Goal: Task Accomplishment & Management: Use online tool/utility

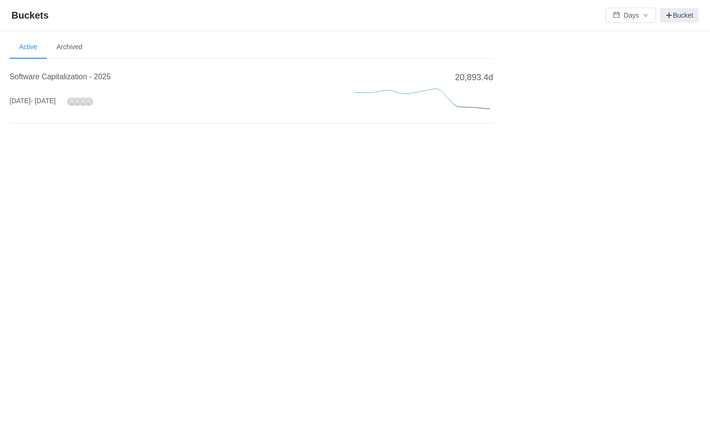
click at [175, 92] on div "Software Capitalization - 2025 Jan 2025 - Dec 2025" at bounding box center [171, 93] width 322 height 44
click at [75, 75] on span "Software Capitalization - 2025" at bounding box center [60, 77] width 101 height 8
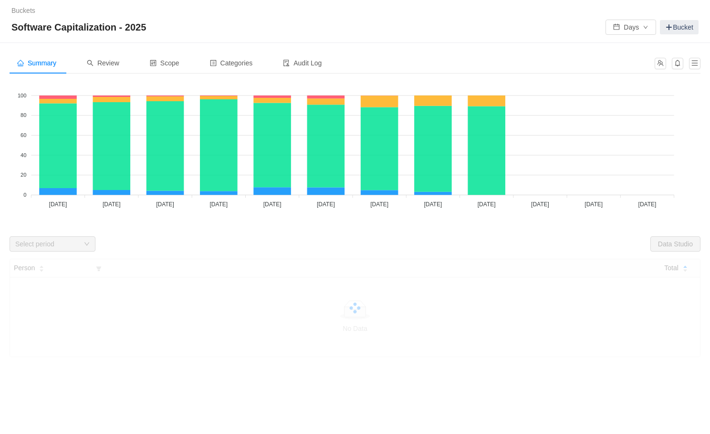
click at [372, 23] on div "Software Capitalization - 2025 Days Bucket" at bounding box center [354, 27] width 687 height 15
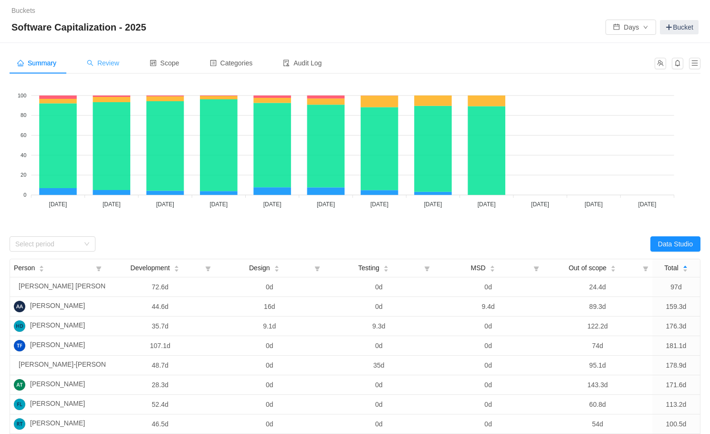
click at [103, 61] on span "Review" at bounding box center [103, 63] width 32 height 8
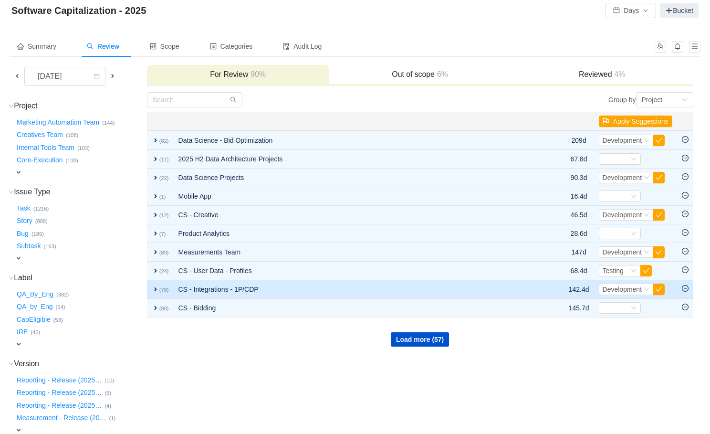
scroll to position [39, 0]
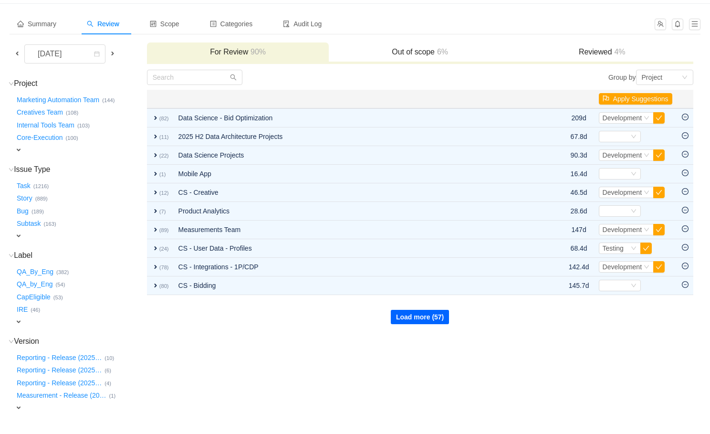
click at [431, 311] on button "Load more (57)" at bounding box center [420, 317] width 58 height 14
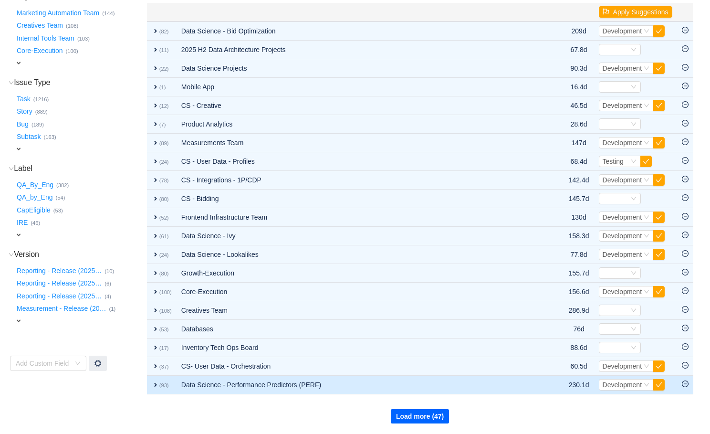
scroll to position [0, 0]
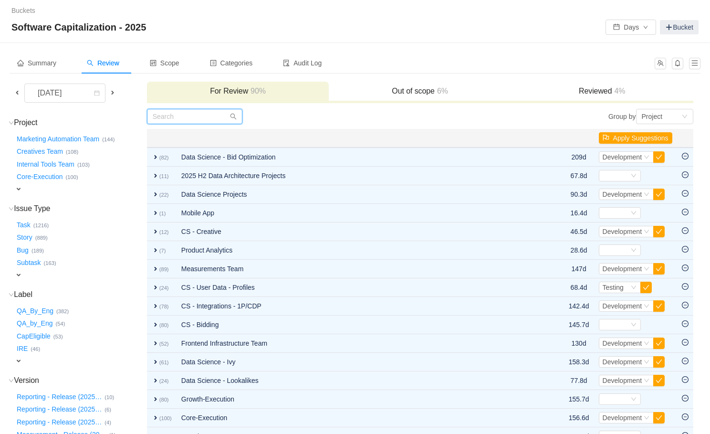
click at [184, 117] on input "text" at bounding box center [194, 116] width 95 height 15
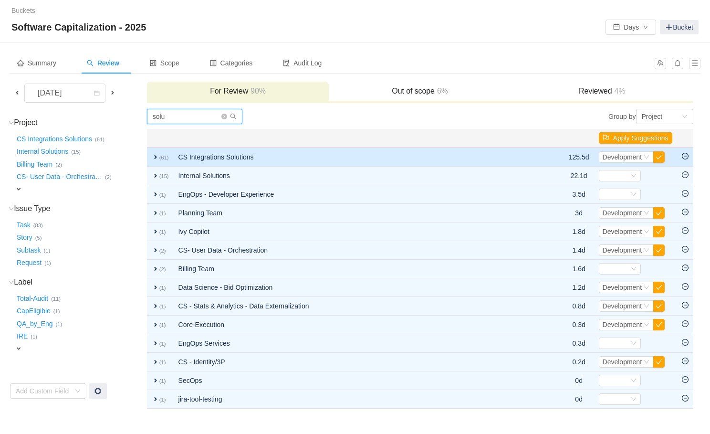
type input "solu"
click at [155, 156] on span "expand" at bounding box center [156, 157] width 8 height 8
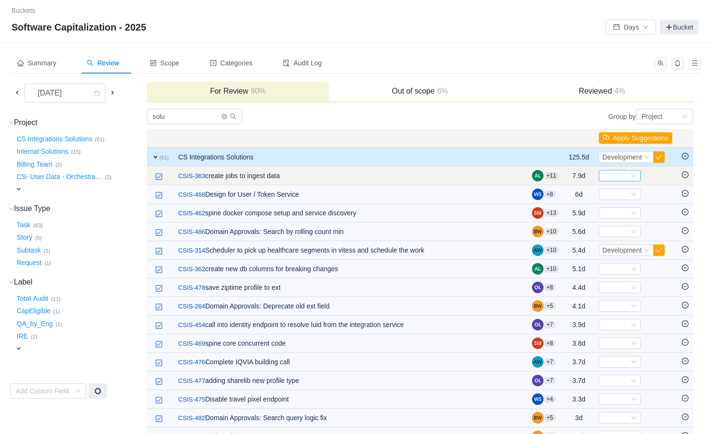
click at [631, 176] on icon "icon: down" at bounding box center [634, 176] width 6 height 6
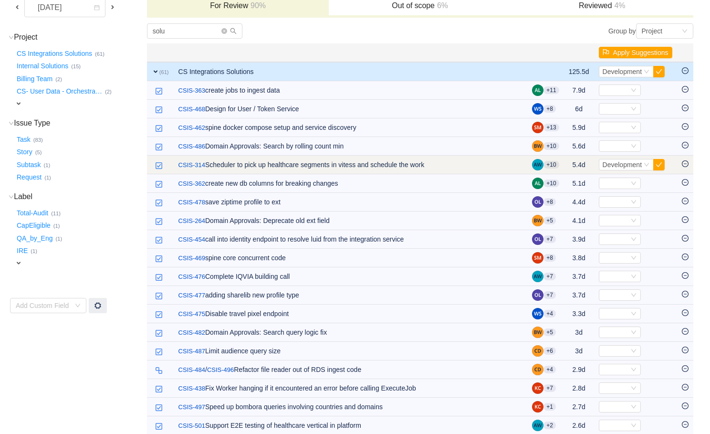
scroll to position [106, 0]
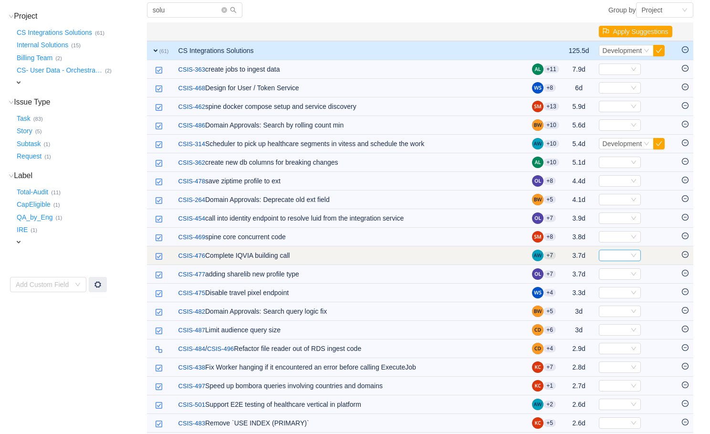
click at [629, 260] on div "Select" at bounding box center [620, 255] width 42 height 11
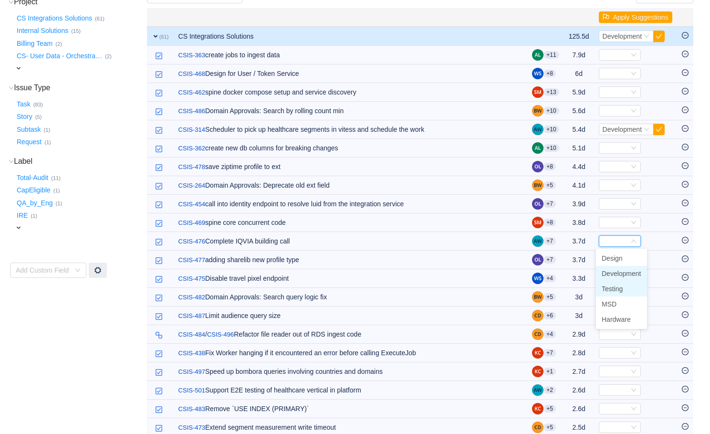
scroll to position [122, 0]
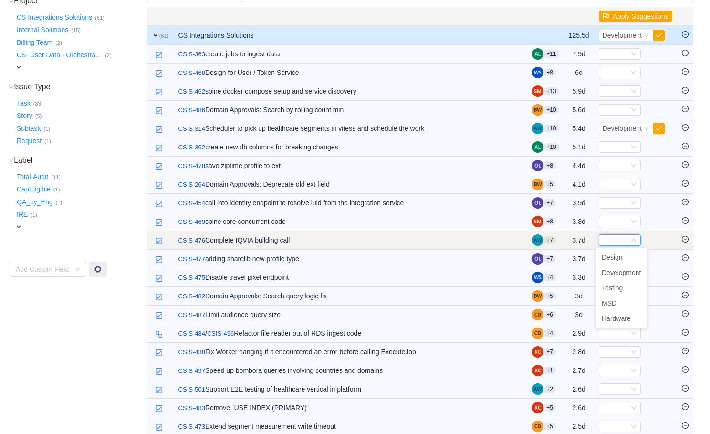
click at [633, 241] on icon "icon: down" at bounding box center [634, 240] width 6 height 6
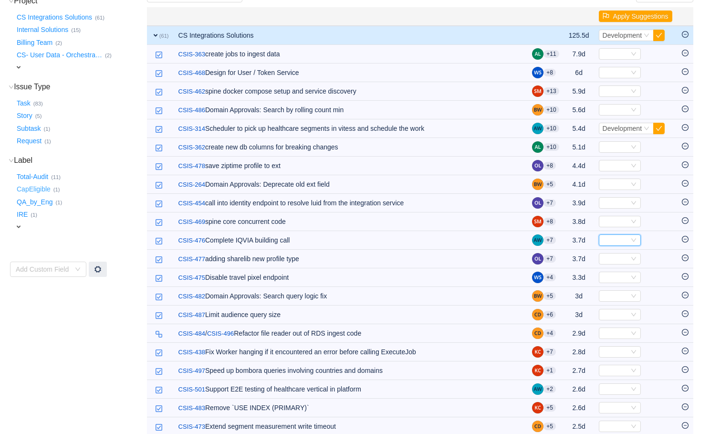
click at [30, 190] on button "CapEligible …" at bounding box center [34, 189] width 39 height 15
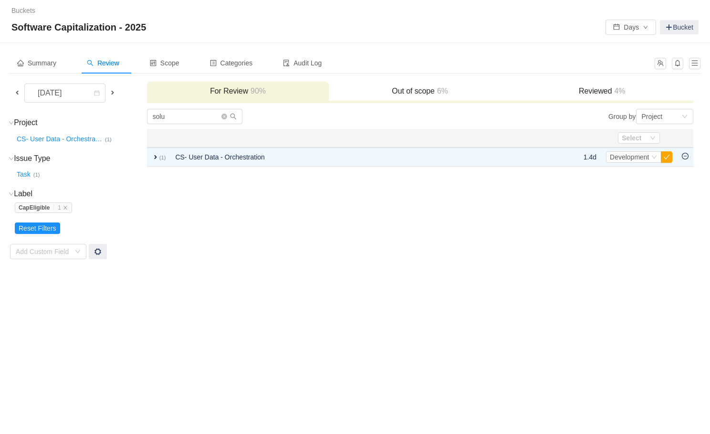
scroll to position [0, 0]
click at [68, 208] on icon "icon: close" at bounding box center [65, 207] width 5 height 5
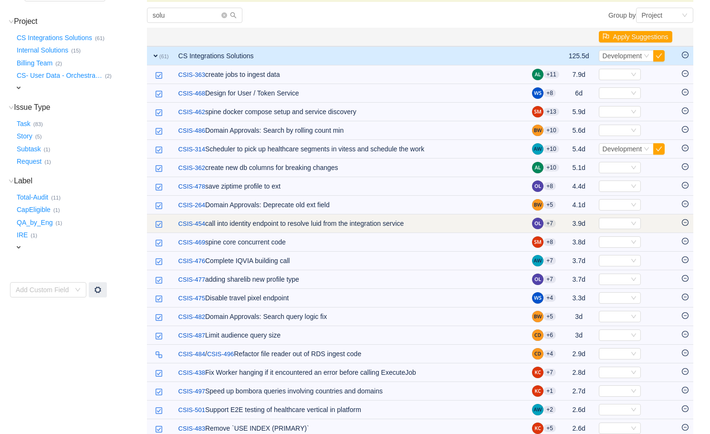
scroll to position [97, 0]
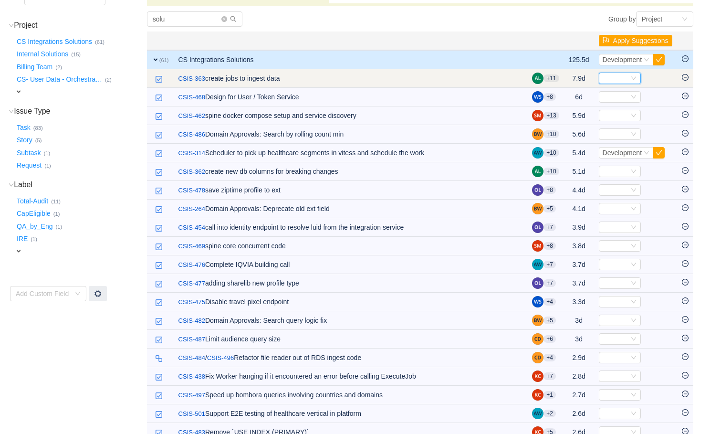
click at [631, 80] on icon "icon: down" at bounding box center [634, 78] width 6 height 6
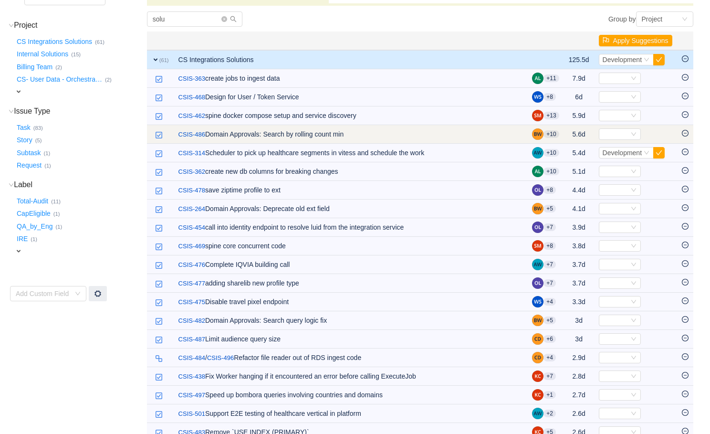
scroll to position [0, 0]
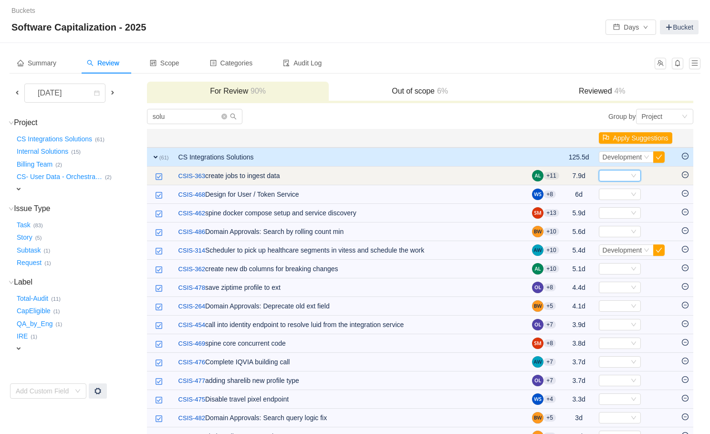
click at [634, 176] on div "Select" at bounding box center [620, 175] width 42 height 11
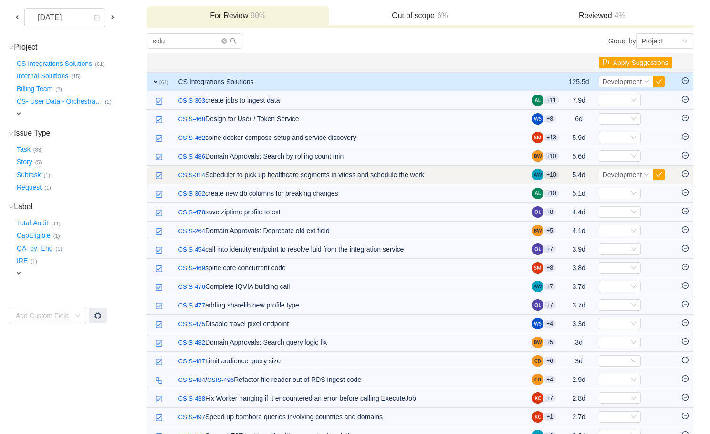
scroll to position [76, 0]
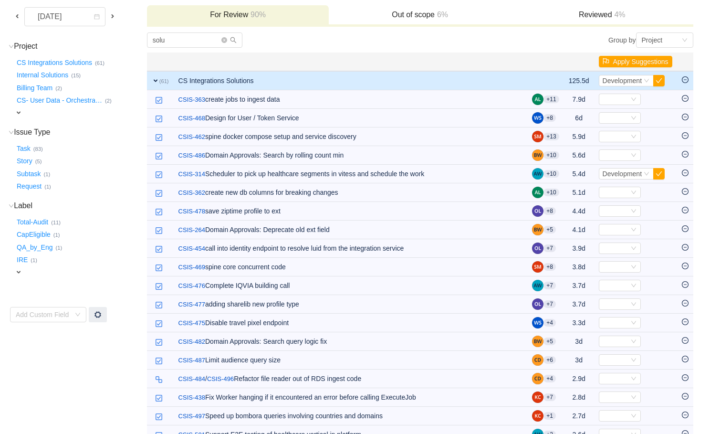
click at [352, 44] on div "solu" at bounding box center [283, 39] width 273 height 15
click at [244, 16] on h3 "For Review 90%" at bounding box center [238, 15] width 173 height 10
click at [194, 42] on input "solu" at bounding box center [194, 39] width 95 height 15
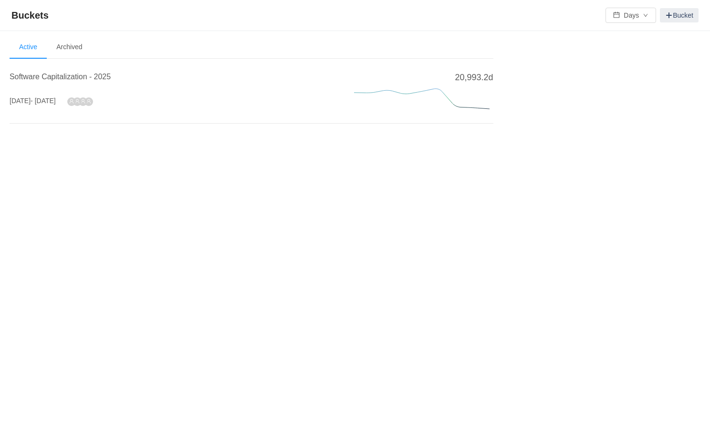
click at [170, 105] on div "Software Capitalization - 2025 [DATE] - [DATE]" at bounding box center [171, 93] width 322 height 44
click at [77, 82] on h4 "Software Capitalization - 2025" at bounding box center [171, 76] width 322 height 11
click at [81, 75] on span "Software Capitalization - 2025" at bounding box center [60, 77] width 101 height 8
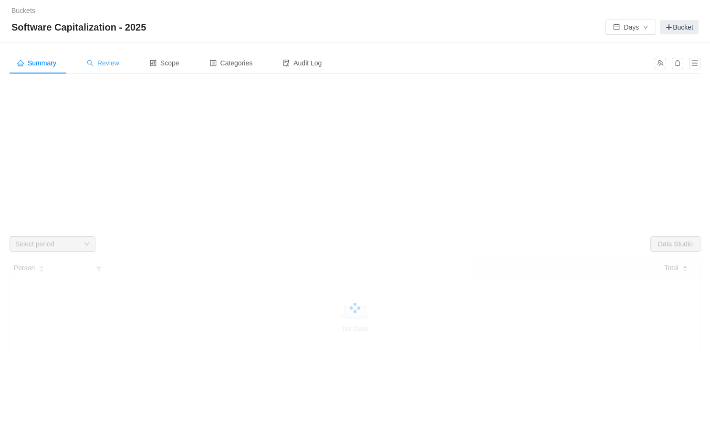
click at [105, 65] on span "Review" at bounding box center [103, 63] width 32 height 8
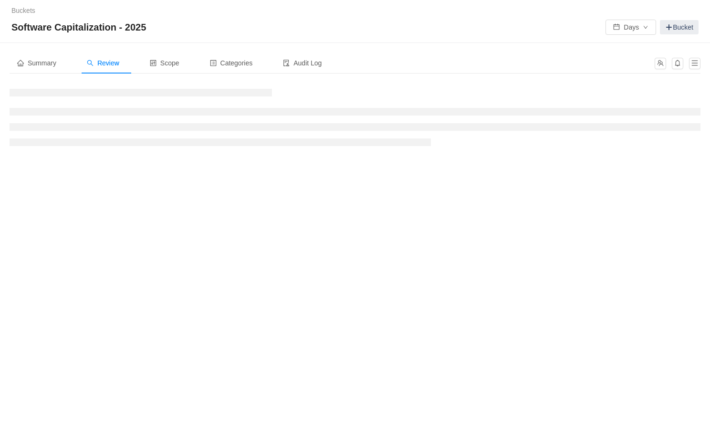
click at [315, 27] on div "Software Capitalization - 2025 Days Bucket" at bounding box center [354, 27] width 687 height 15
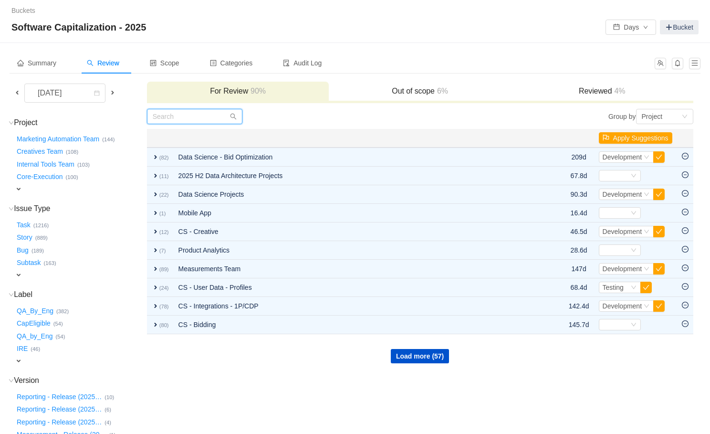
click at [181, 117] on input "text" at bounding box center [194, 116] width 95 height 15
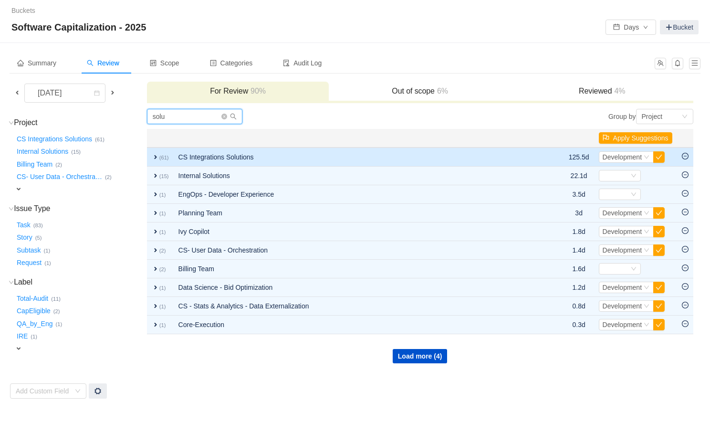
type input "solu"
click at [231, 159] on td "CS Integrations Solutions" at bounding box center [356, 156] width 365 height 19
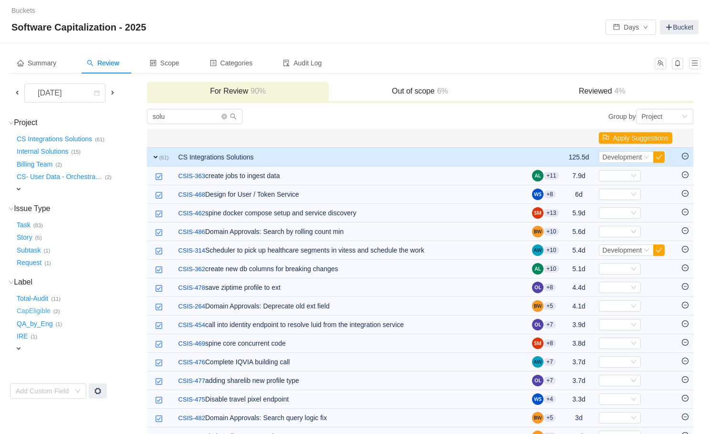
click at [30, 311] on button "CapEligible …" at bounding box center [34, 310] width 39 height 15
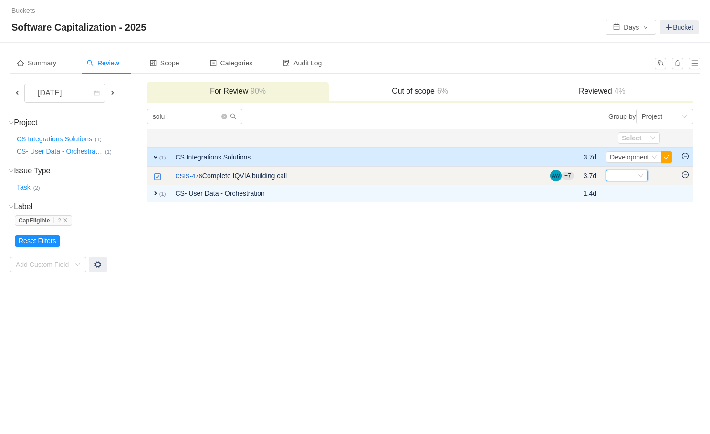
click at [631, 176] on div "Select" at bounding box center [623, 175] width 26 height 10
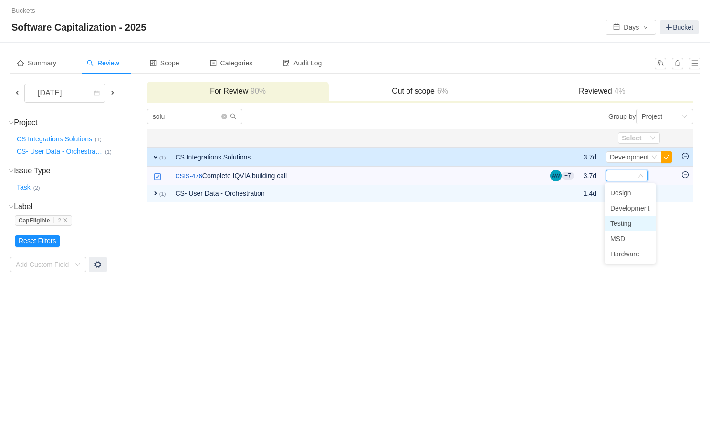
click at [635, 222] on li "Testing" at bounding box center [629, 223] width 51 height 15
click at [65, 219] on icon "icon: close" at bounding box center [65, 220] width 5 height 5
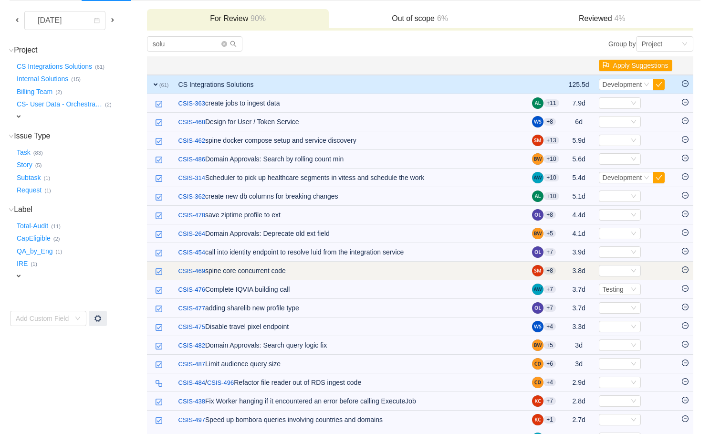
scroll to position [71, 0]
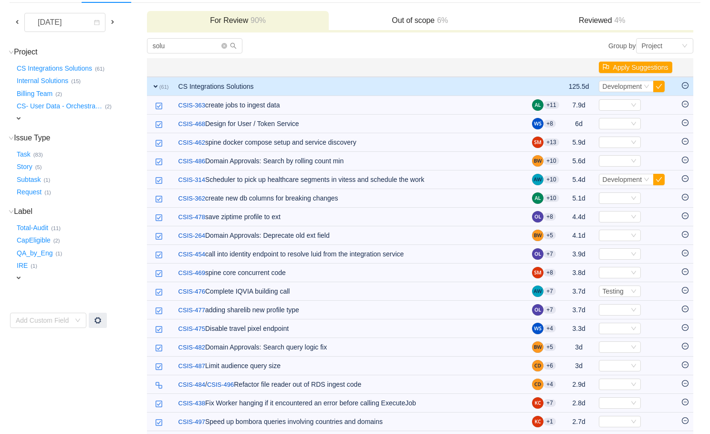
click at [426, 43] on div "Group by Project" at bounding box center [556, 45] width 273 height 15
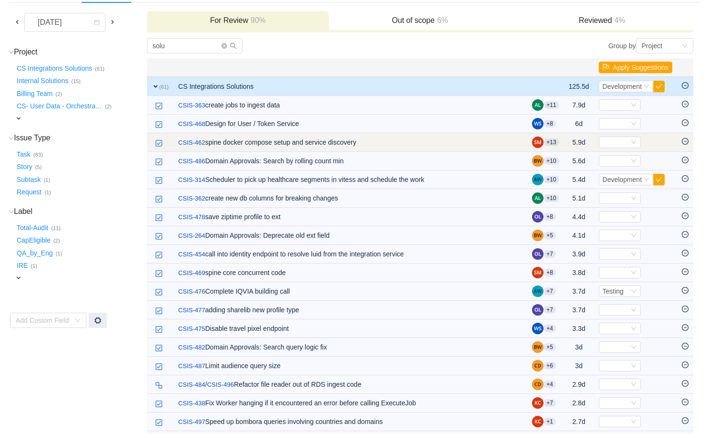
scroll to position [0, 0]
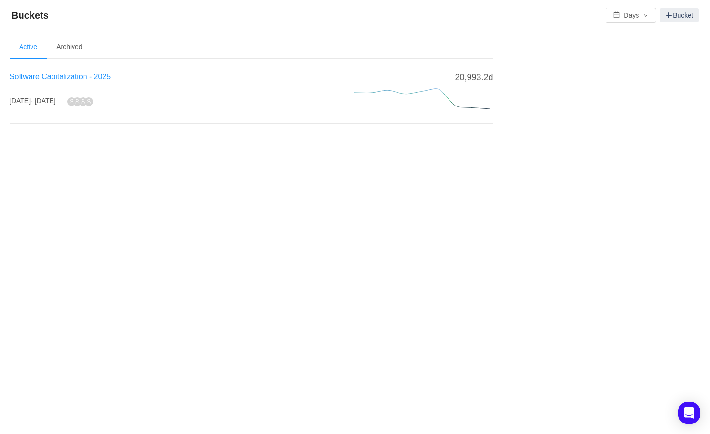
click at [83, 79] on span "Software Capitalization - 2025" at bounding box center [60, 77] width 101 height 8
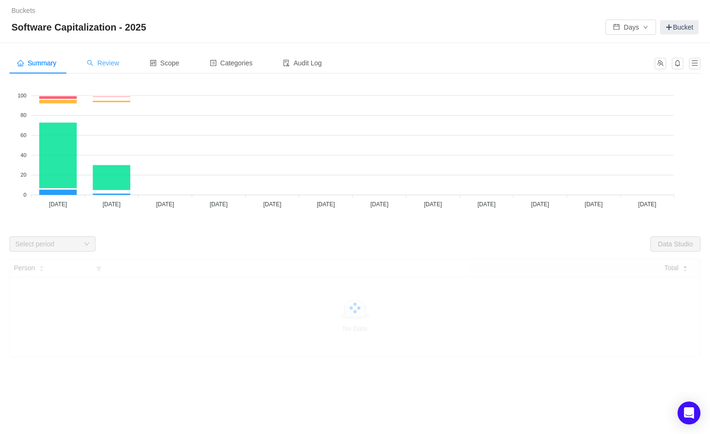
click at [107, 65] on span "Review" at bounding box center [103, 63] width 32 height 8
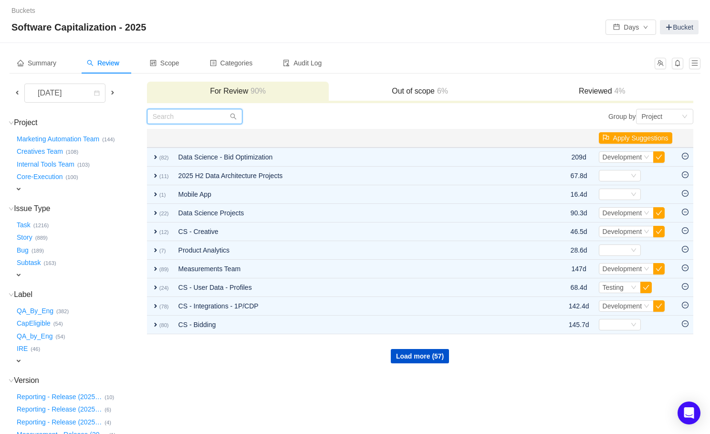
click at [208, 116] on input "text" at bounding box center [194, 116] width 95 height 15
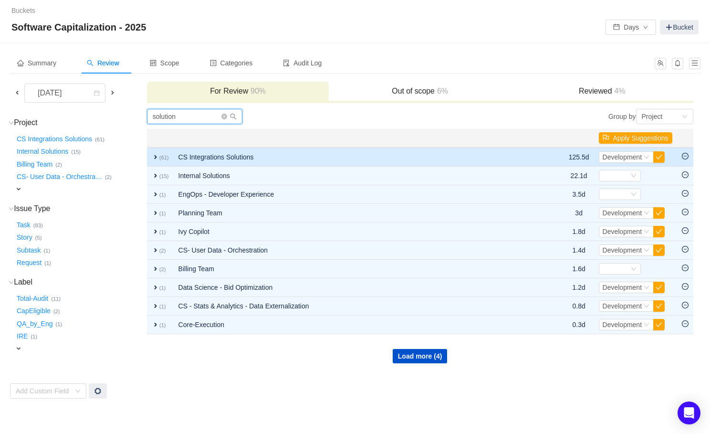
type input "solution"
click at [200, 156] on td "CS Integrations Solutions" at bounding box center [356, 156] width 365 height 19
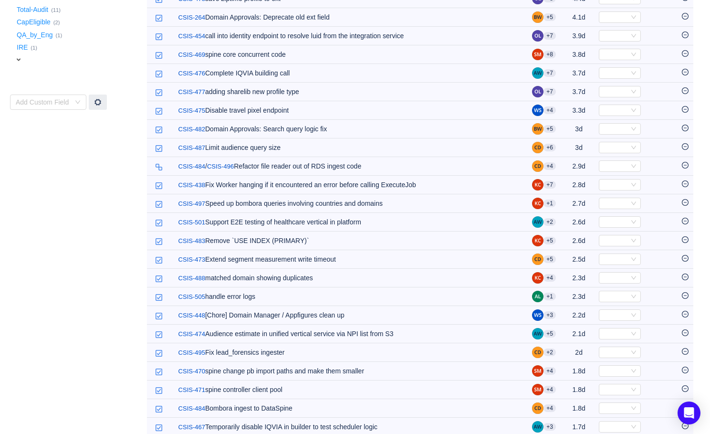
scroll to position [105, 0]
